Goal: Task Accomplishment & Management: Use online tool/utility

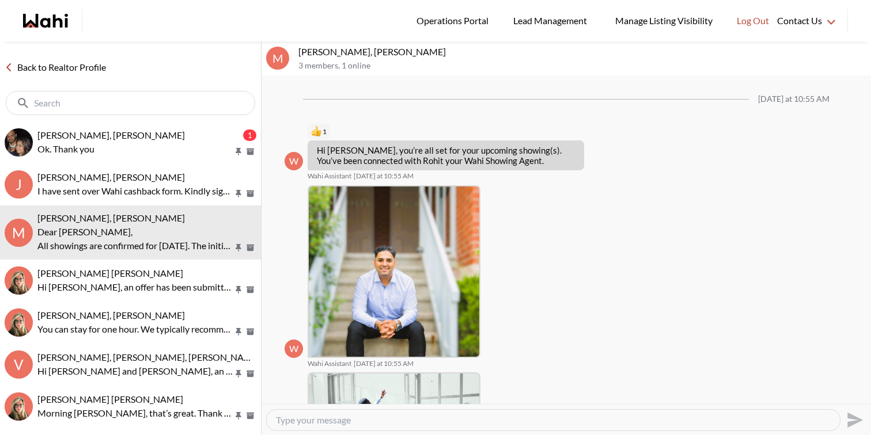
scroll to position [424, 0]
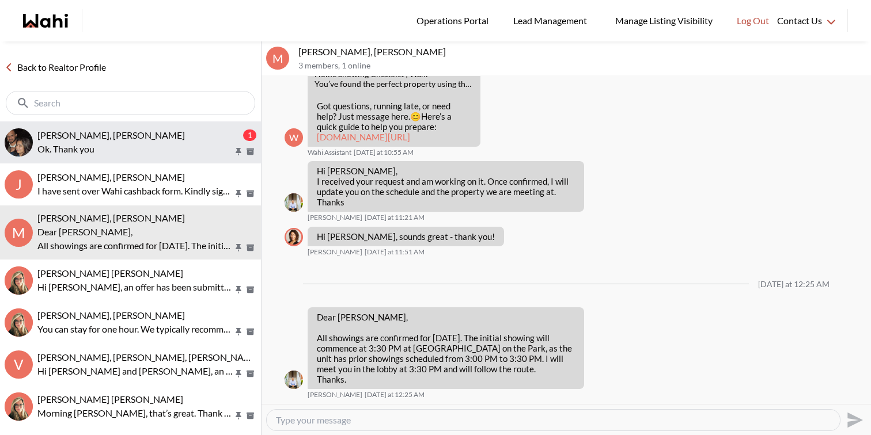
click at [138, 130] on div "[PERSON_NAME], [PERSON_NAME]" at bounding box center [138, 136] width 203 height 12
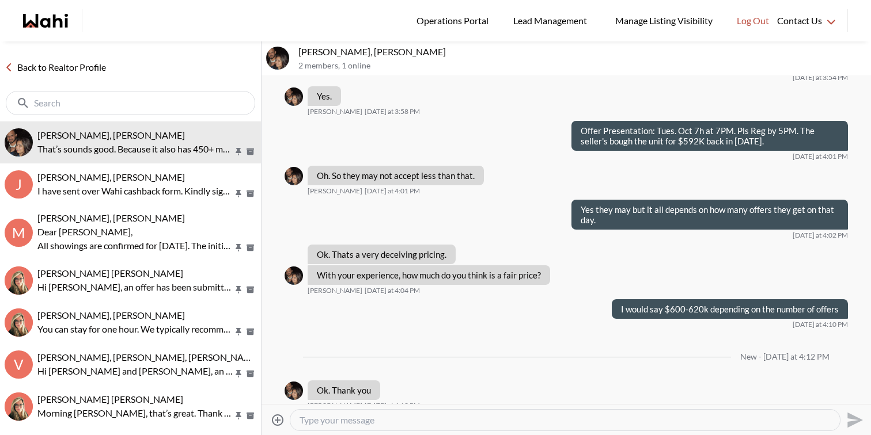
scroll to position [659, 0]
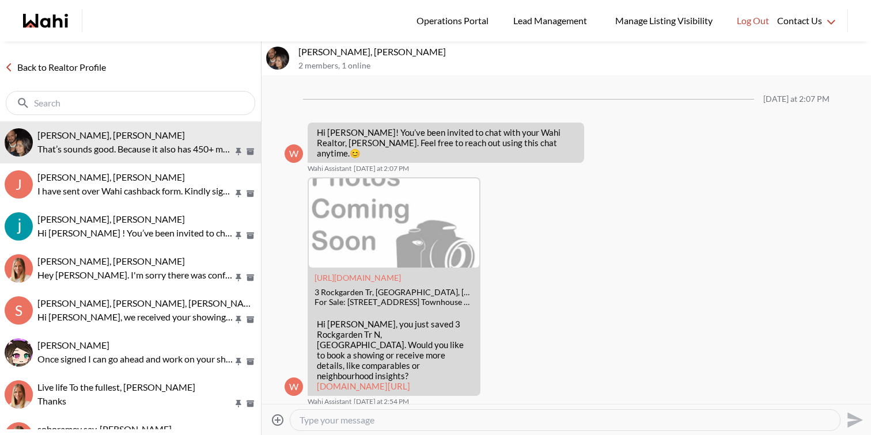
scroll to position [574, 0]
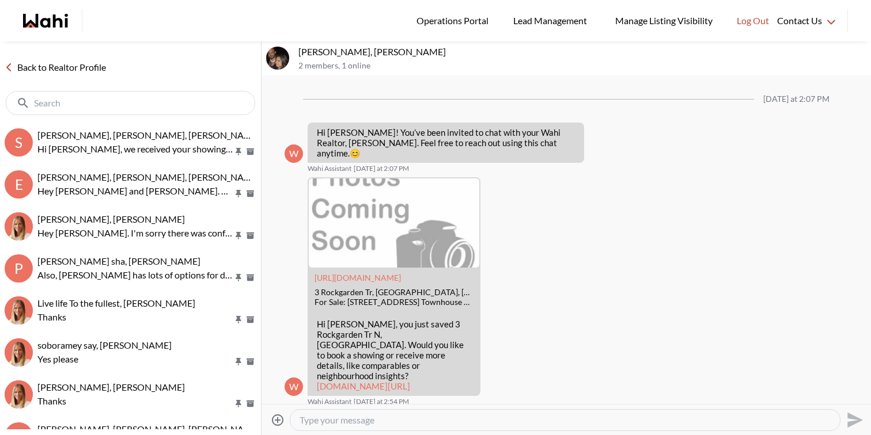
scroll to position [613, 0]
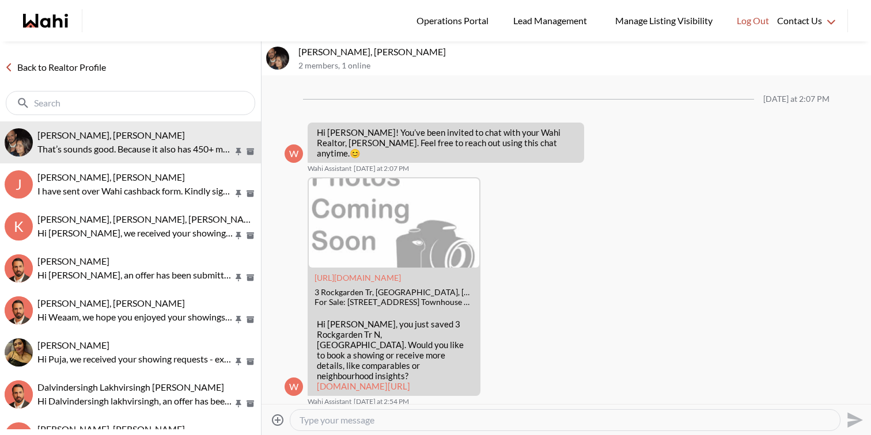
scroll to position [587, 0]
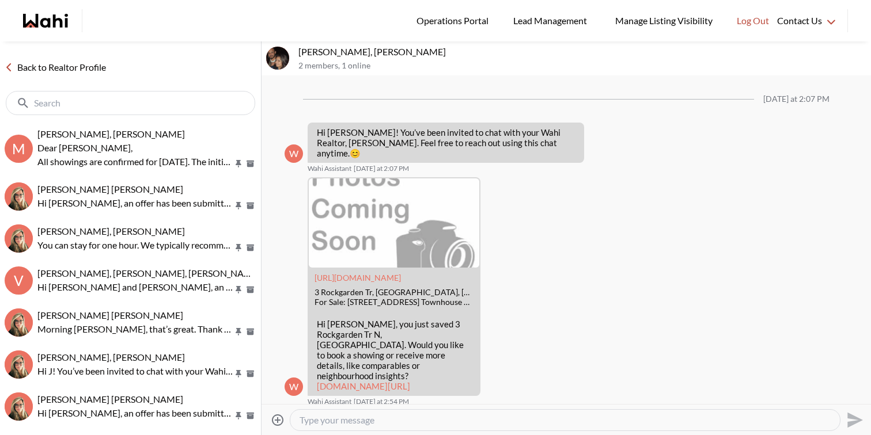
scroll to position [613, 0]
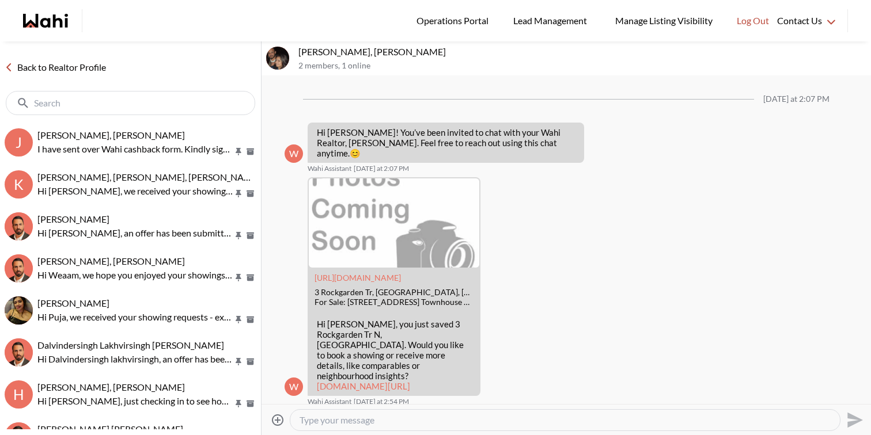
scroll to position [613, 0]
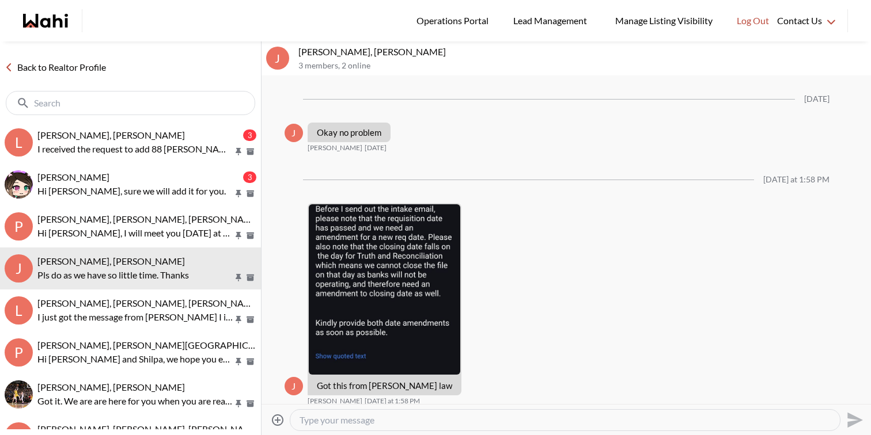
scroll to position [749, 0]
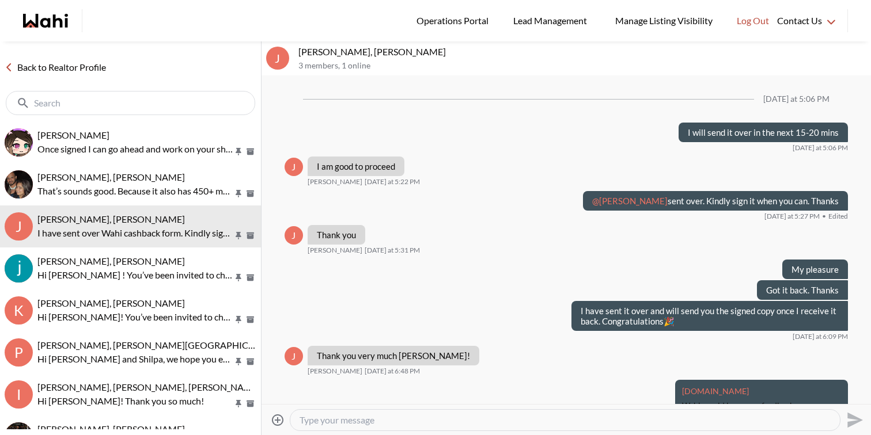
scroll to position [886, 0]
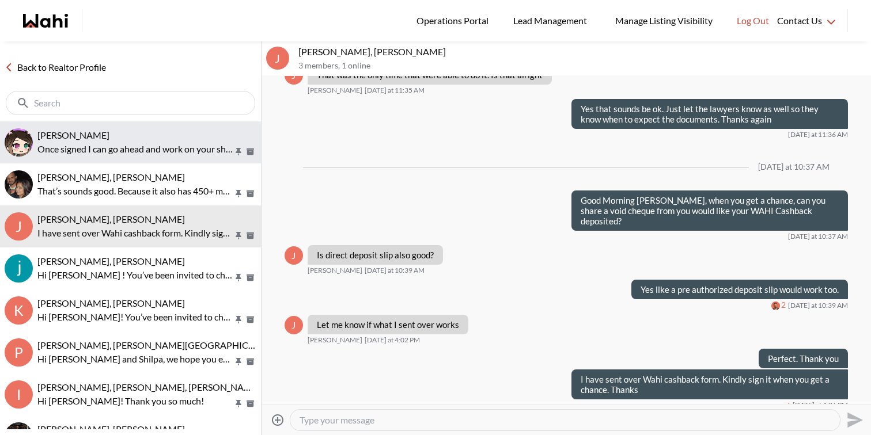
click at [98, 147] on p "Once signed I can go ahead and work on your showings for [DATE]. Thanks" at bounding box center [135, 149] width 196 height 14
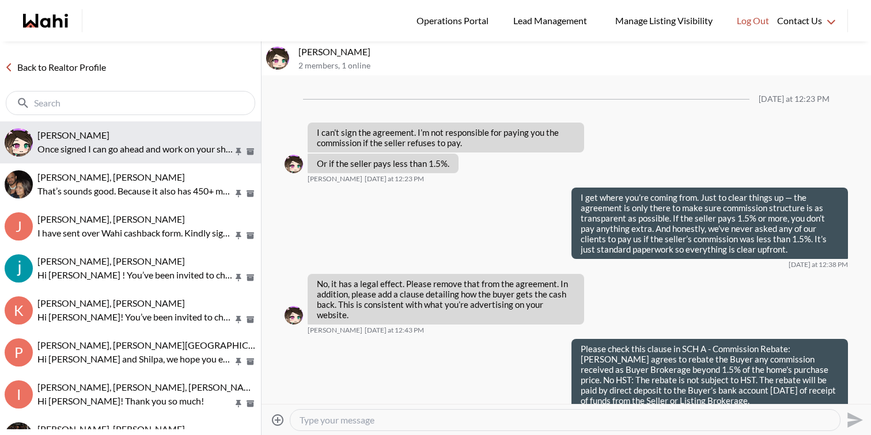
scroll to position [1018, 0]
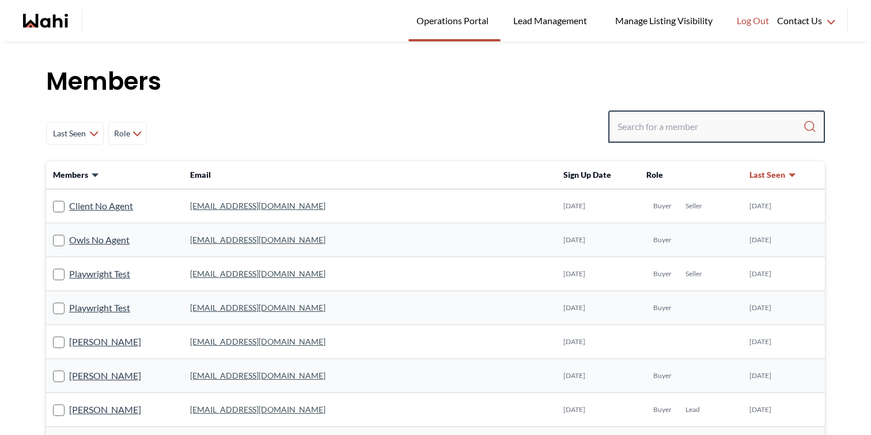
click at [650, 119] on input "Search input" at bounding box center [709, 126] width 185 height 21
paste input "[EMAIL_ADDRESS][DOMAIN_NAME]"
type input "[EMAIL_ADDRESS][DOMAIN_NAME]"
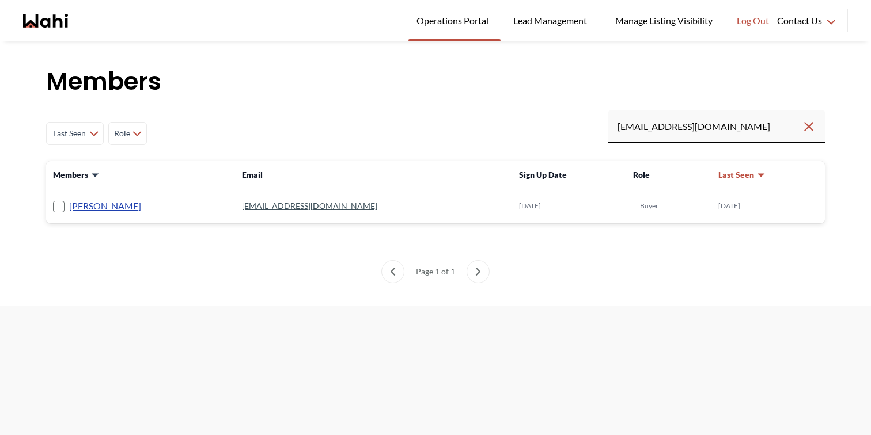
click at [94, 208] on link "[PERSON_NAME]" at bounding box center [105, 206] width 72 height 15
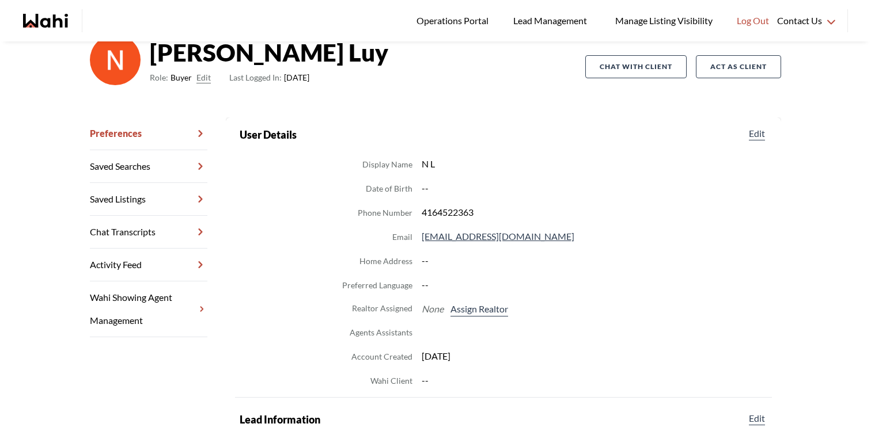
scroll to position [102, 0]
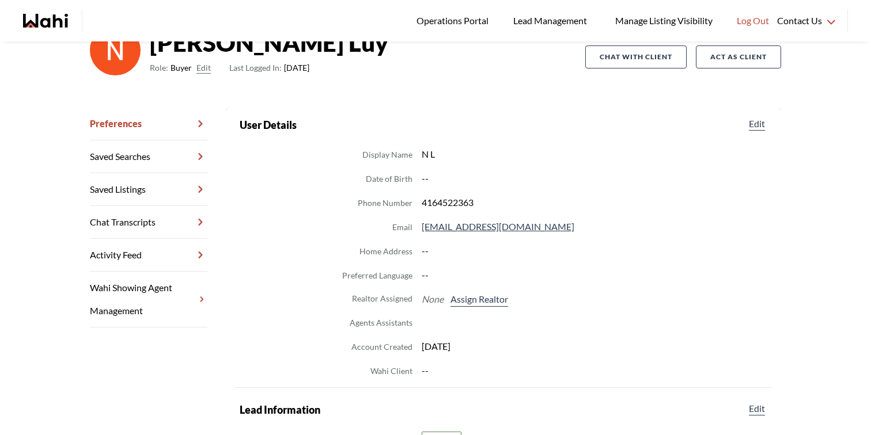
click at [138, 192] on link "Saved Listings" at bounding box center [148, 189] width 117 height 33
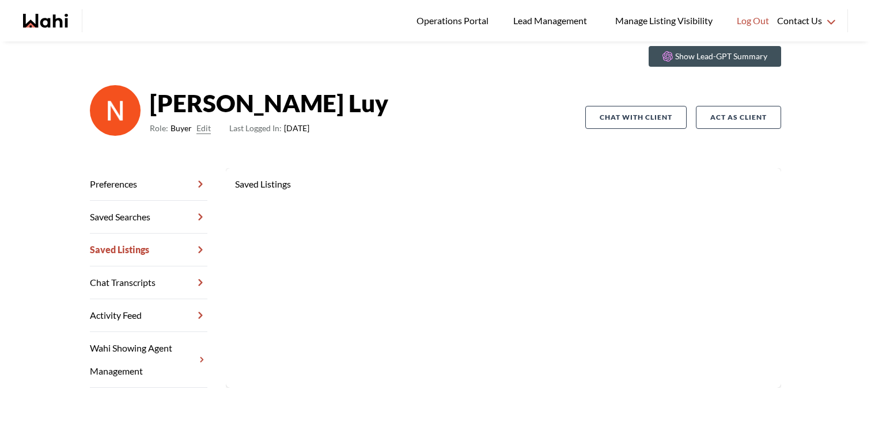
click at [143, 219] on link "Saved Searches" at bounding box center [148, 217] width 117 height 33
click at [163, 191] on link "Preferences" at bounding box center [148, 184] width 117 height 33
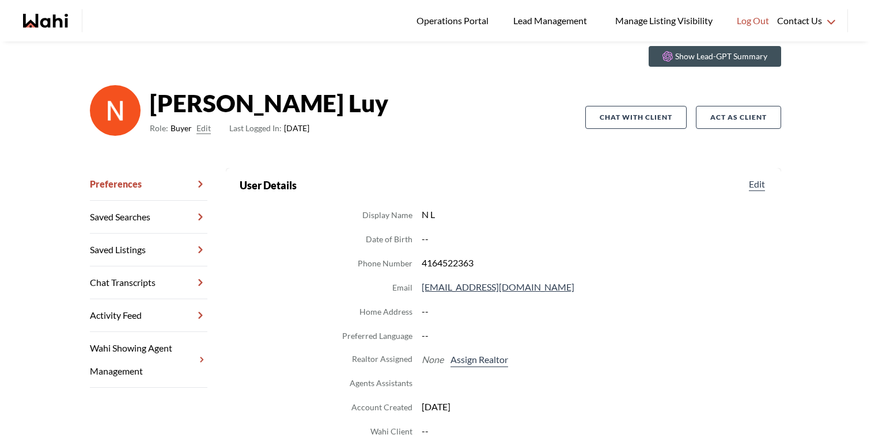
click at [165, 281] on link "Chat Transcripts" at bounding box center [148, 283] width 117 height 33
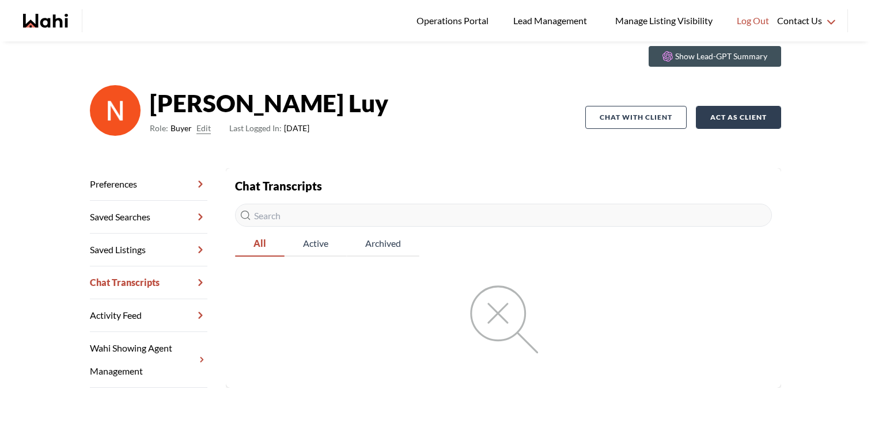
click at [757, 128] on button "Act as Client" at bounding box center [738, 117] width 85 height 23
